Goal: Communication & Community: Share content

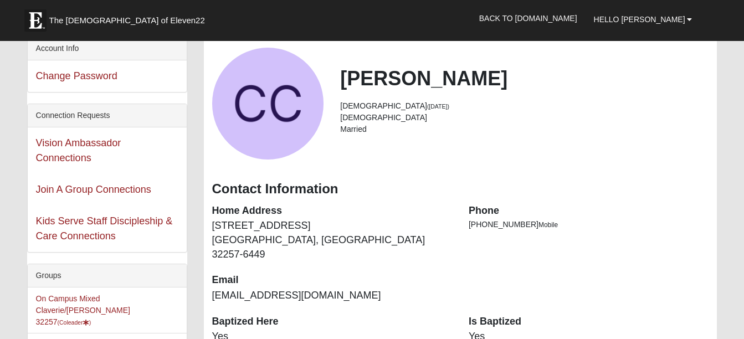
scroll to position [111, 0]
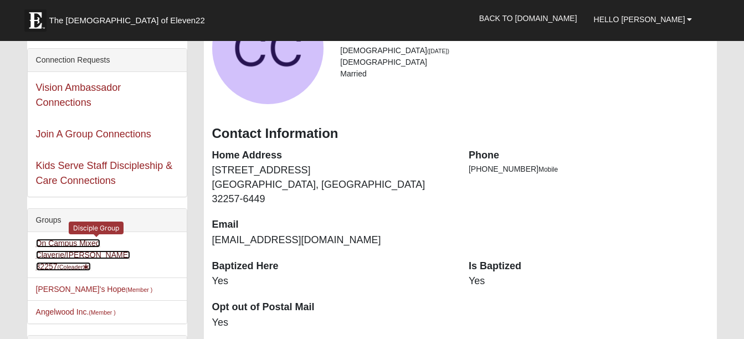
click at [74, 244] on link "On Campus Mixed Claverie/Foster 32257 (Coleader )" at bounding box center [83, 255] width 94 height 32
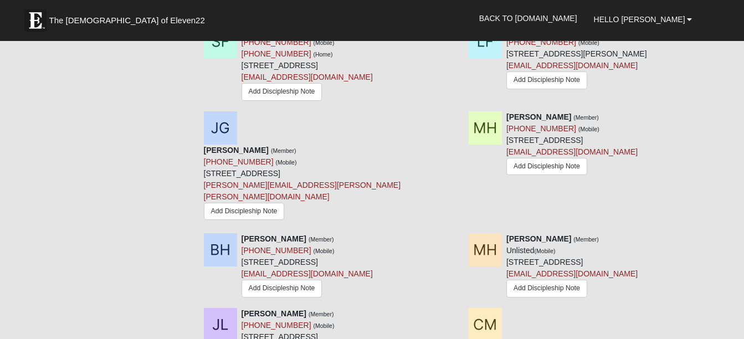
scroll to position [1329, 0]
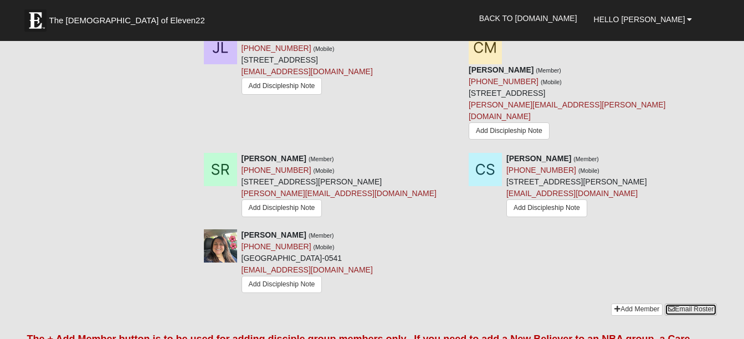
click at [685, 304] on link "Email Roster" at bounding box center [691, 310] width 52 height 12
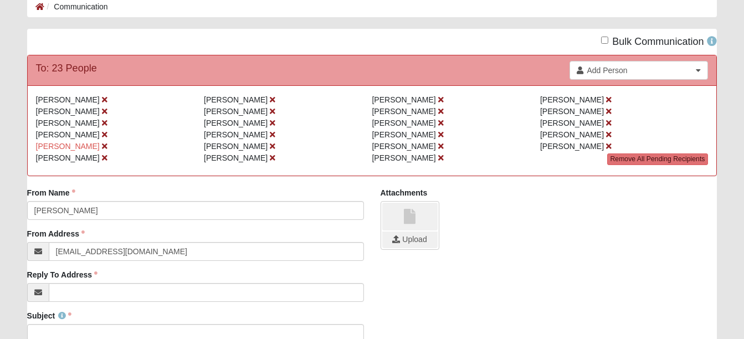
scroll to position [166, 0]
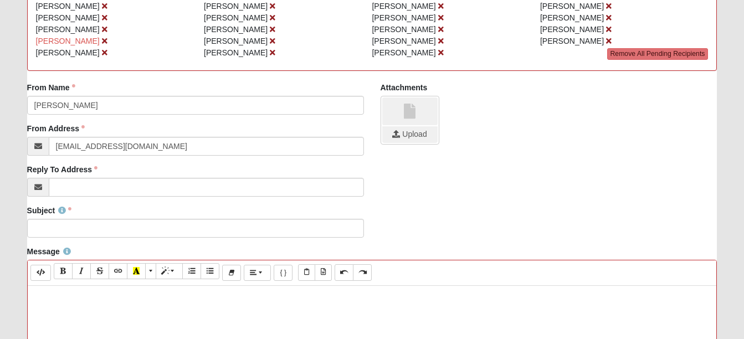
click at [40, 299] on p at bounding box center [372, 297] width 678 height 12
paste div
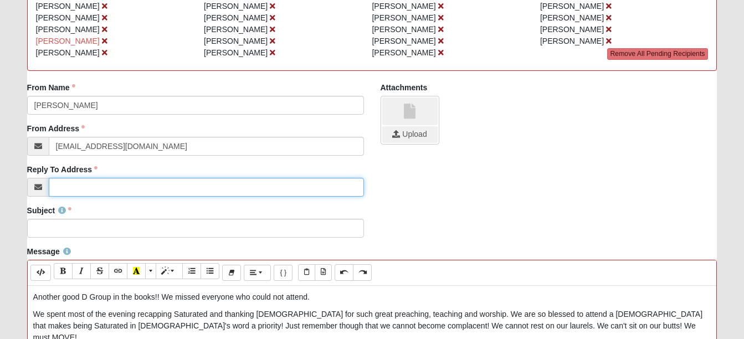
click at [79, 186] on input "Reply To Address" at bounding box center [206, 187] width 315 height 19
type input "[EMAIL_ADDRESS][DOMAIN_NAME]"
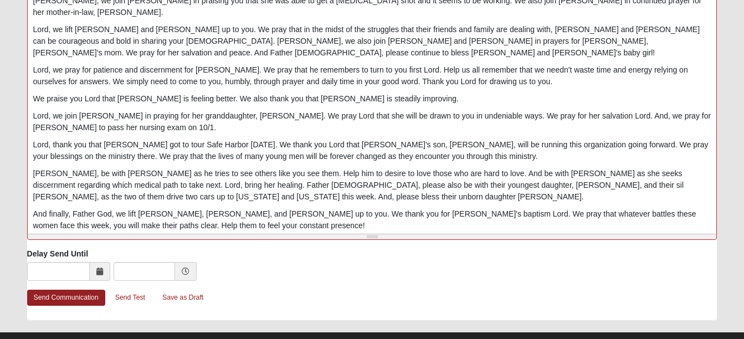
scroll to position [561, 0]
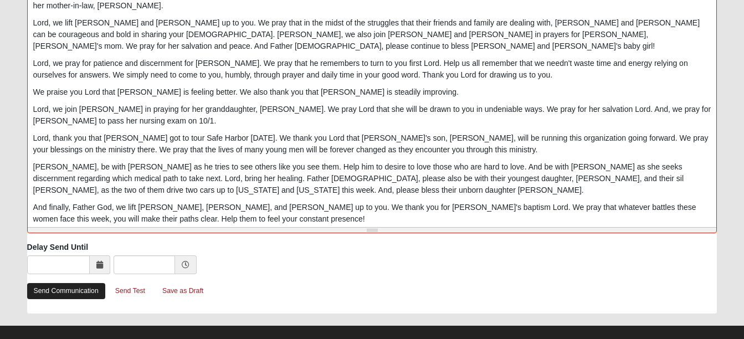
type input "Monday Night Recap"
click at [71, 289] on link "Send Communication" at bounding box center [66, 291] width 78 height 16
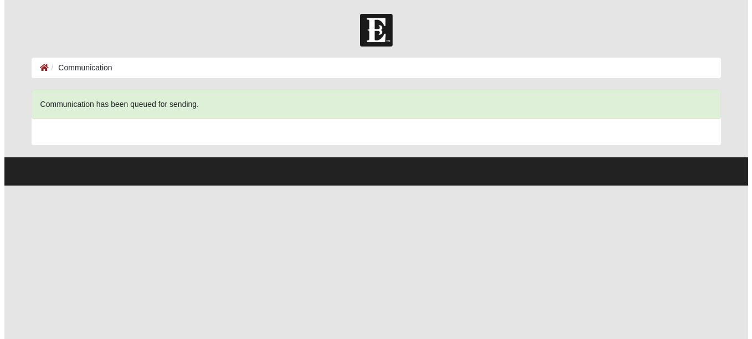
scroll to position [0, 0]
